Goal: Find contact information: Find contact information

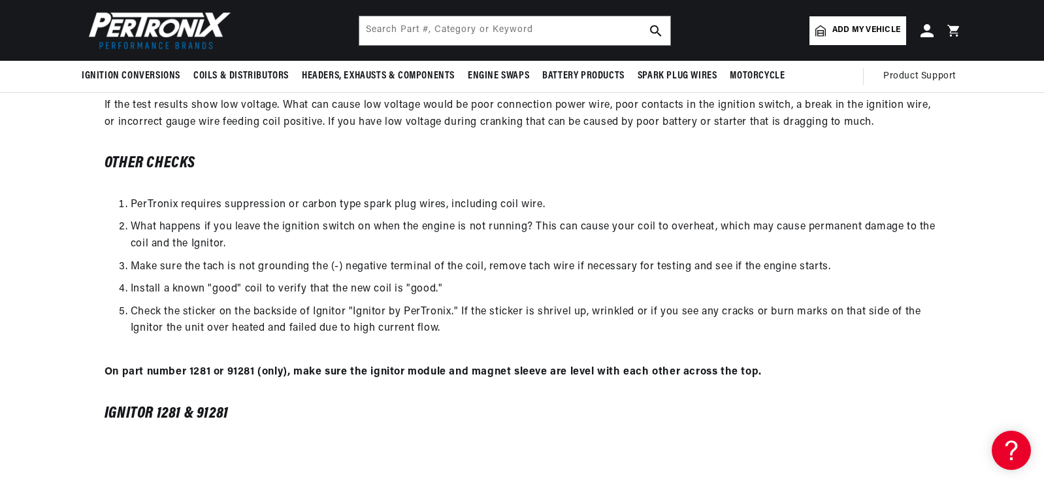
scroll to position [0, 816]
click at [752, 185] on div "If the test results show low voltage. What can cause low voltage would be poor …" at bounding box center [522, 259] width 835 height 324
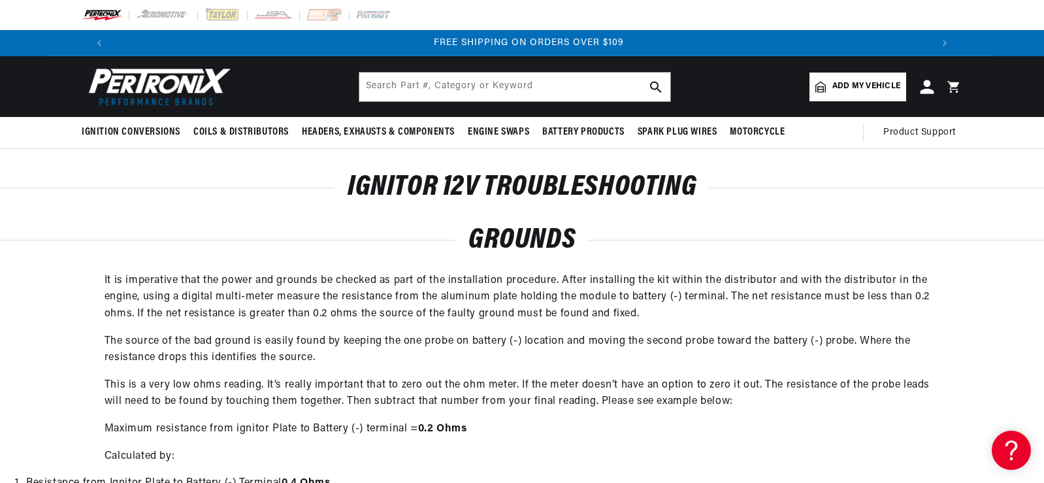
scroll to position [0, 0]
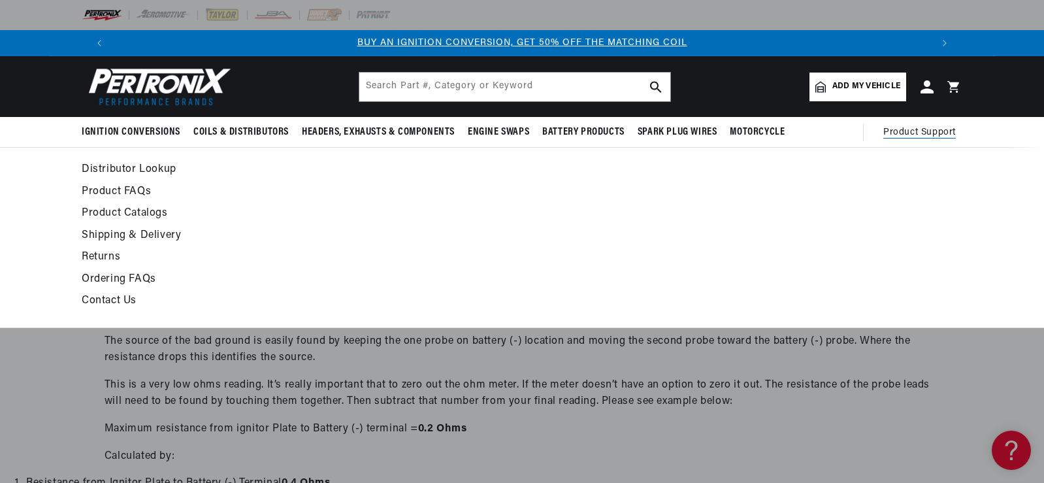
click at [900, 129] on span "Product Support" at bounding box center [920, 132] width 73 height 14
click at [112, 297] on link "Contact Us" at bounding box center [403, 301] width 642 height 18
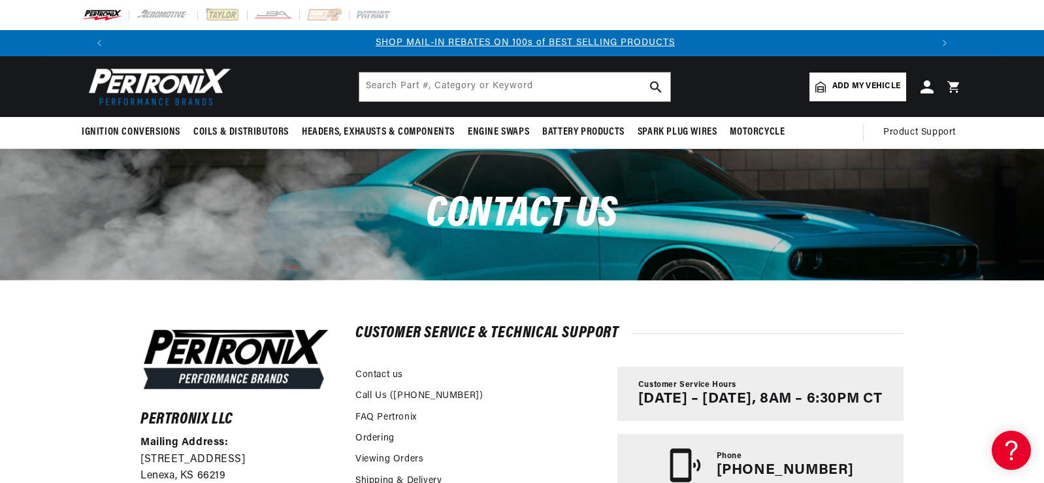
scroll to position [0, 1633]
